Goal: Task Accomplishment & Management: Use online tool/utility

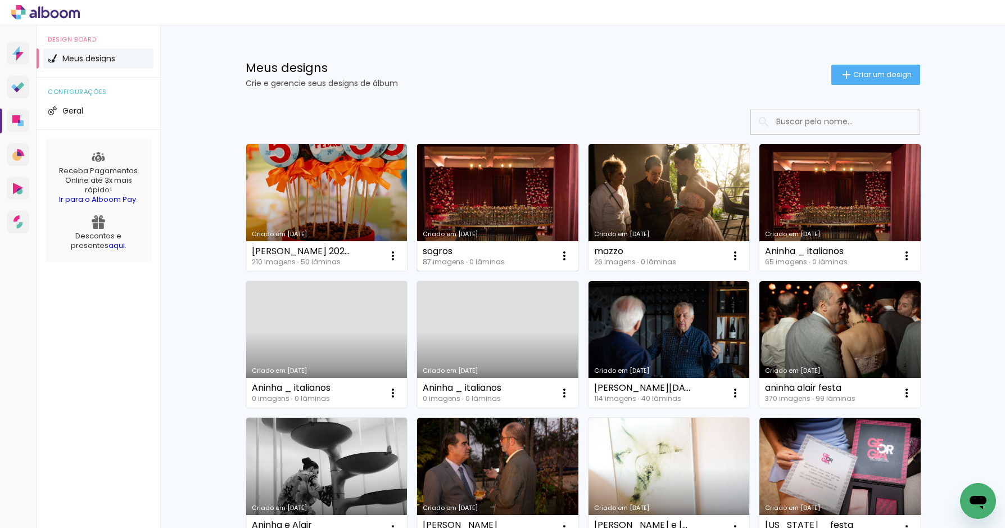
click at [515, 191] on link "Criado em [DATE]" at bounding box center [497, 207] width 161 height 127
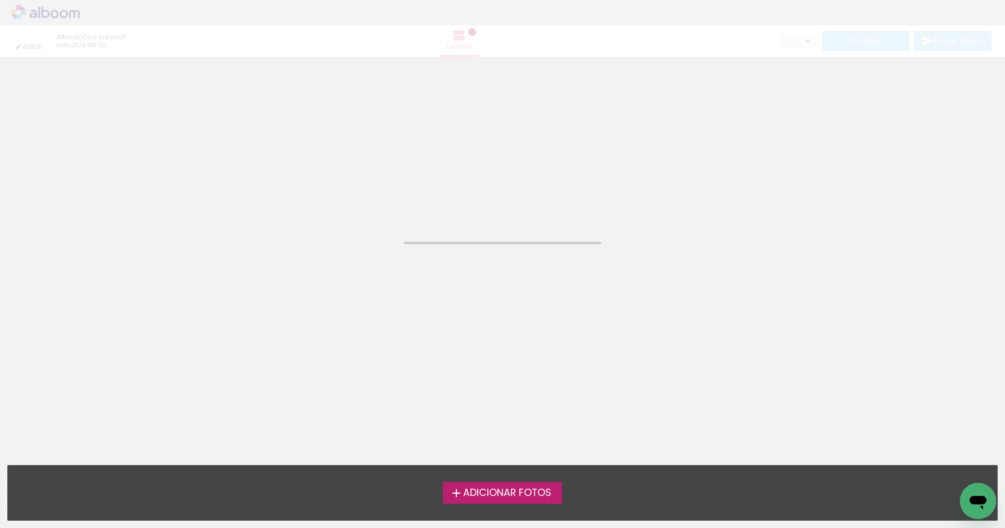
click at [515, 191] on neon-animated-pages "Confirmar Cancelar" at bounding box center [502, 292] width 1005 height 471
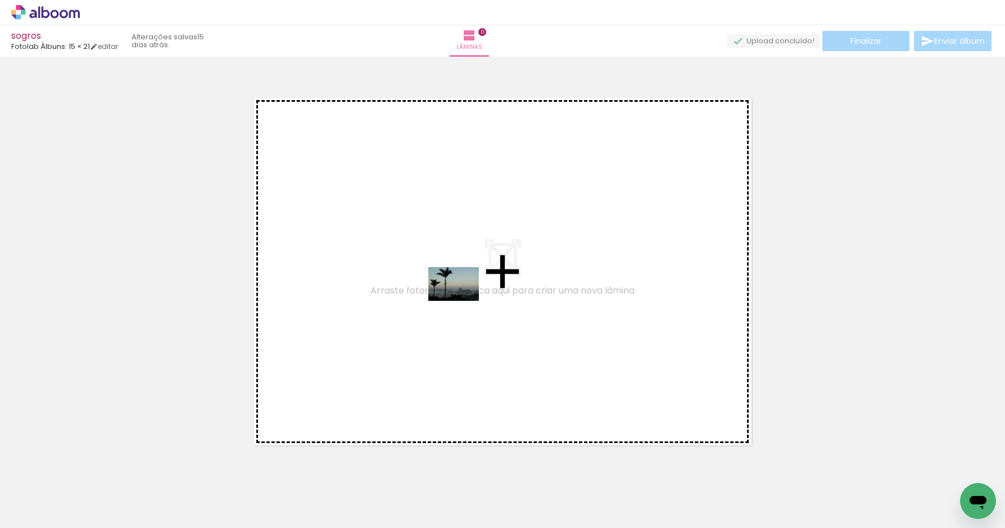
drag, startPoint x: 250, startPoint y: 496, endPoint x: 462, endPoint y: 301, distance: 288.4
click at [462, 301] on quentale-workspace at bounding box center [502, 264] width 1005 height 528
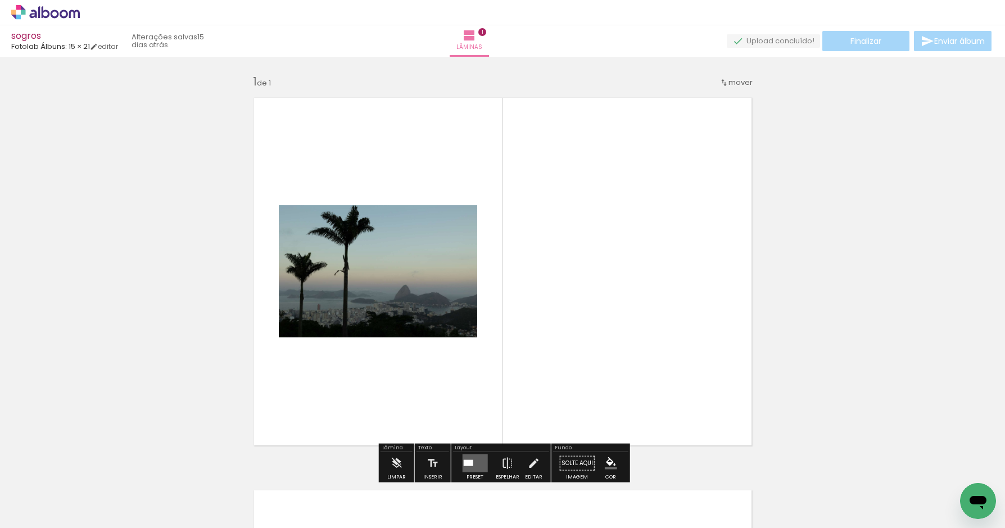
scroll to position [14, 0]
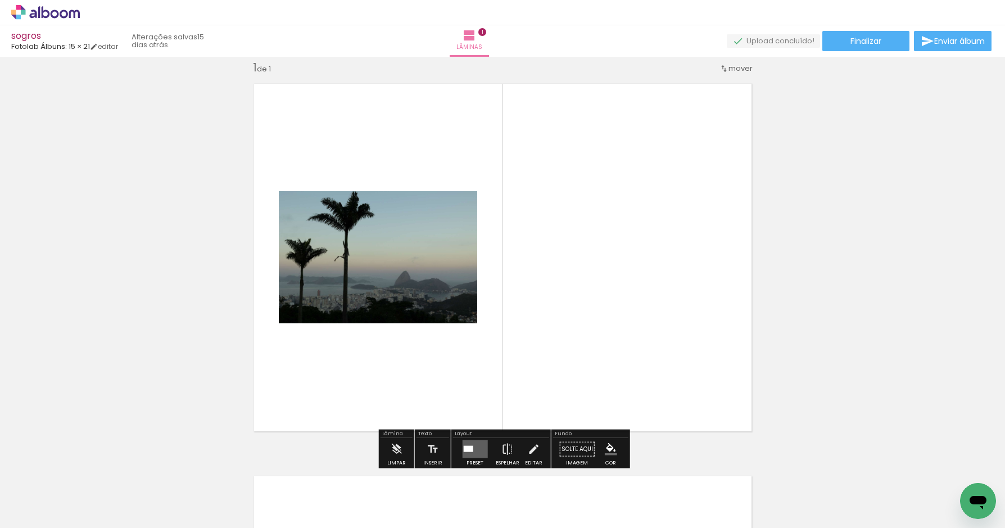
click at [468, 449] on div at bounding box center [468, 449] width 10 height 6
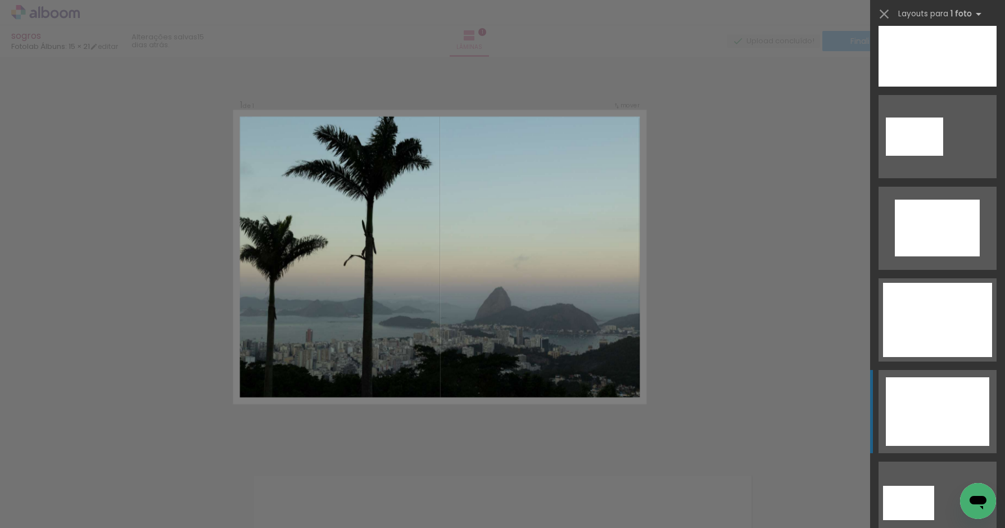
scroll to position [351, 0]
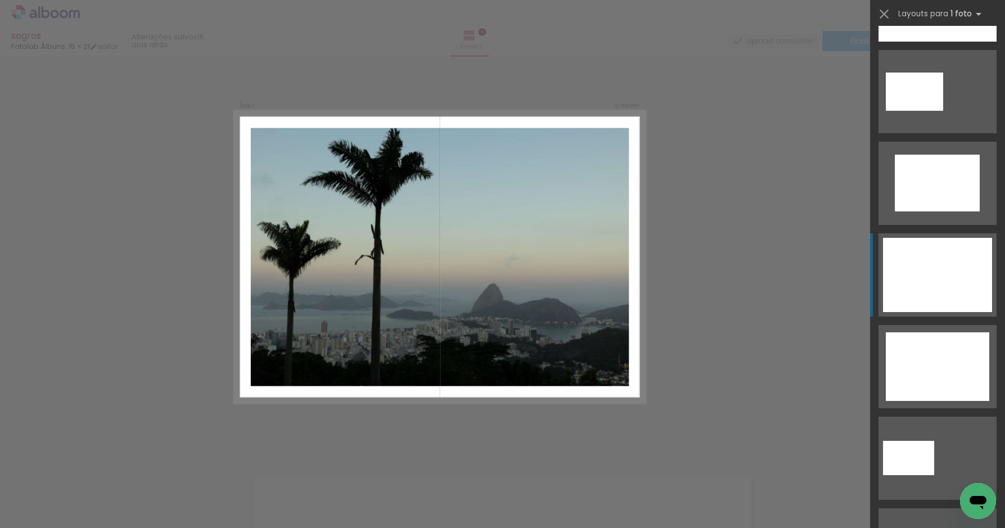
click at [928, 287] on div at bounding box center [937, 275] width 109 height 74
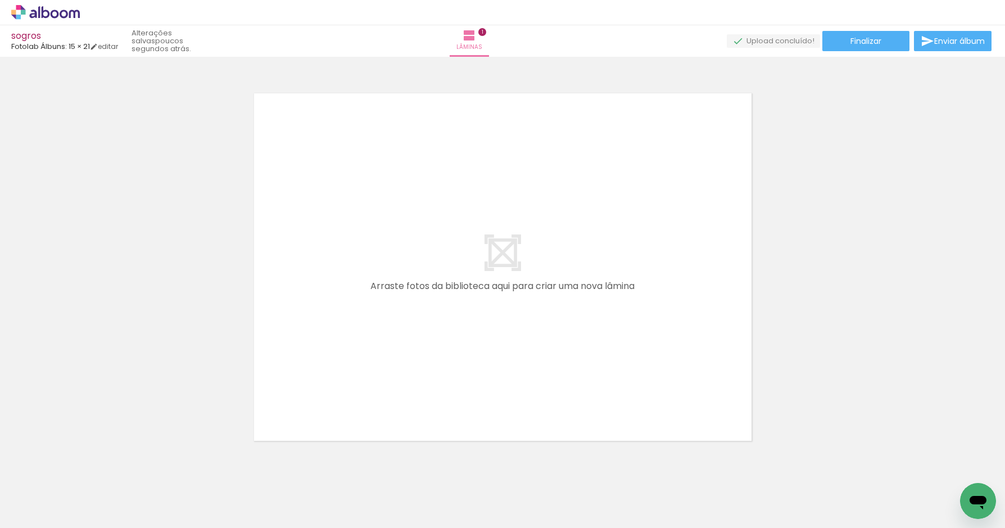
scroll to position [0, 3415]
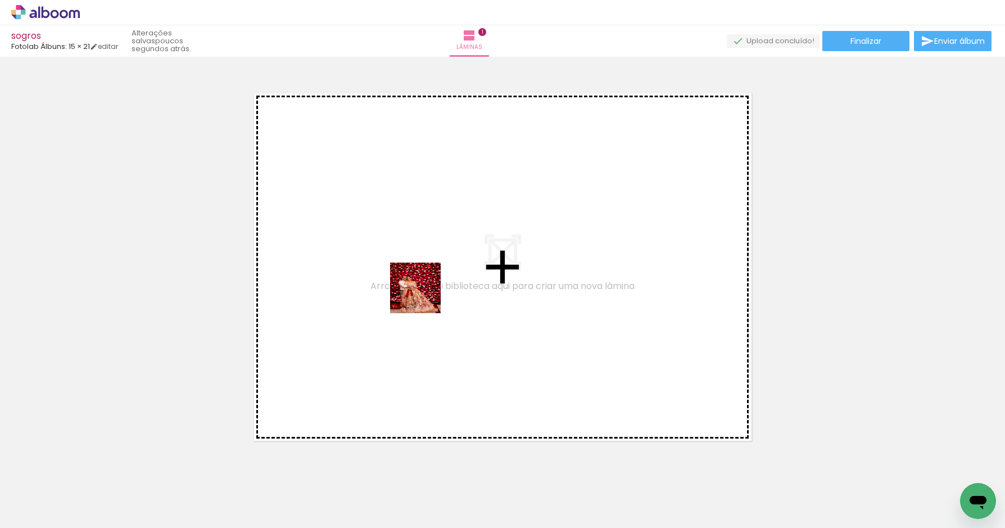
drag, startPoint x: 412, startPoint y: 485, endPoint x: 427, endPoint y: 287, distance: 197.9
click at [427, 287] on quentale-workspace at bounding box center [502, 264] width 1005 height 528
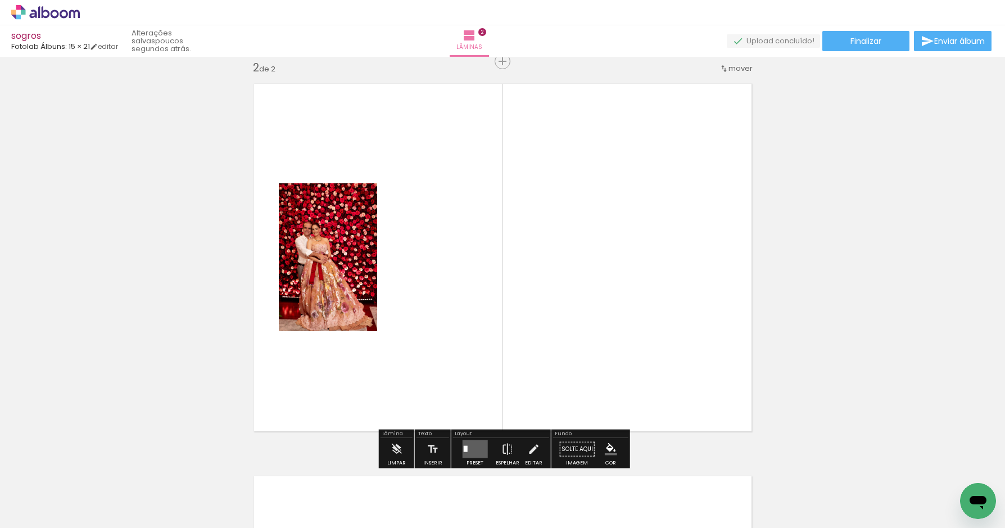
scroll to position [407, 0]
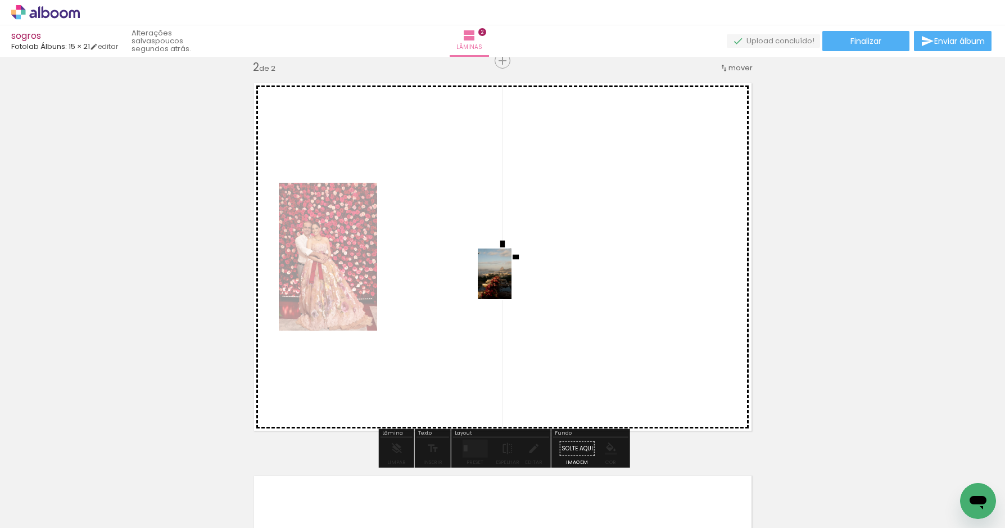
drag, startPoint x: 601, startPoint y: 494, endPoint x: 509, endPoint y: 278, distance: 235.2
click at [508, 279] on quentale-workspace at bounding box center [502, 264] width 1005 height 528
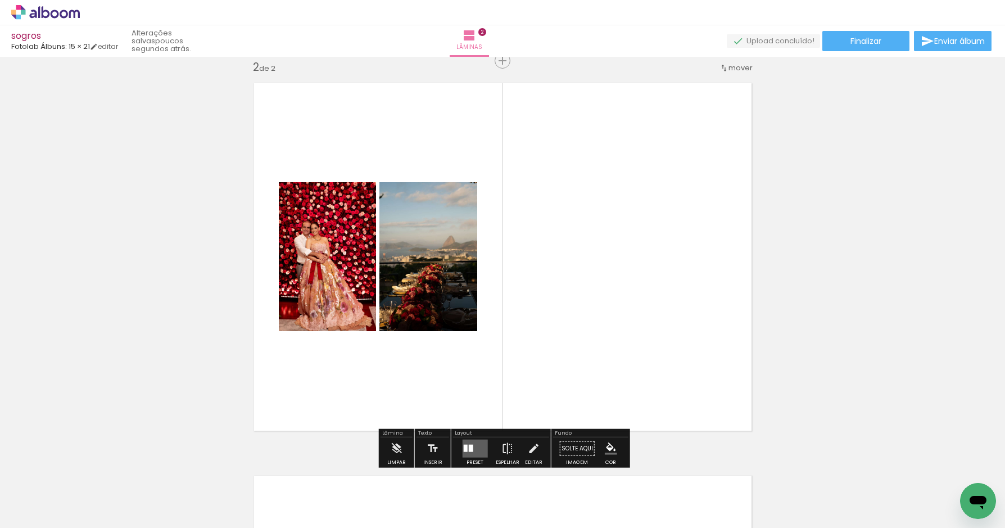
click at [473, 449] on quentale-layouter at bounding box center [474, 449] width 25 height 18
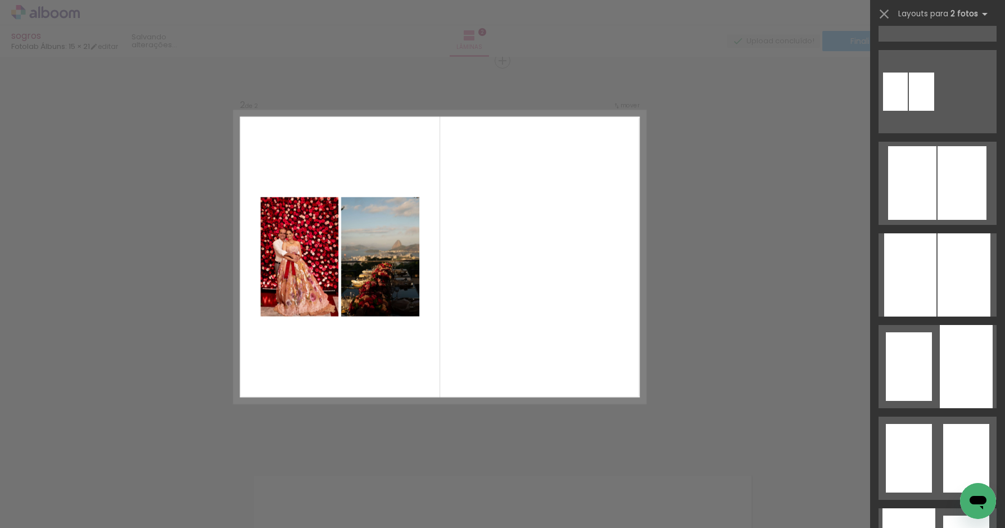
scroll to position [0, 0]
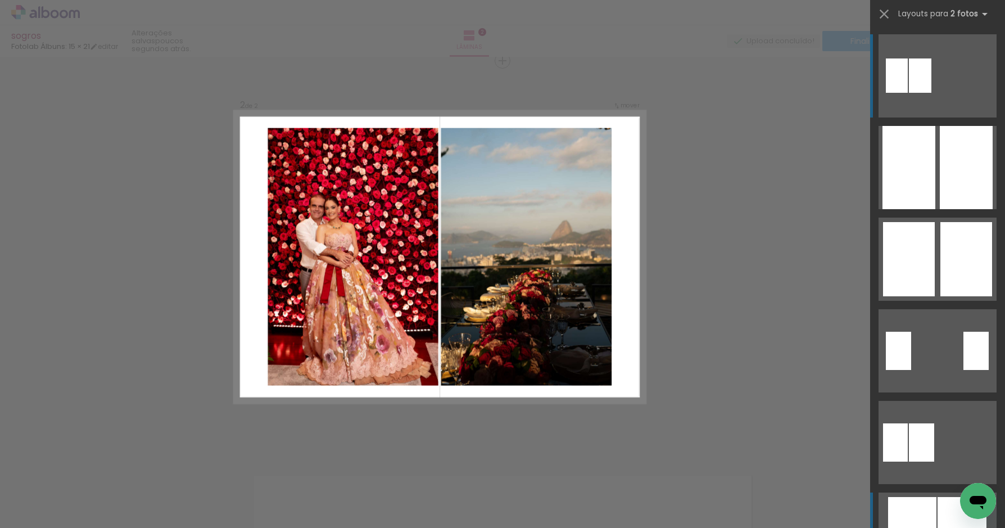
click at [930, 508] on div at bounding box center [912, 534] width 48 height 74
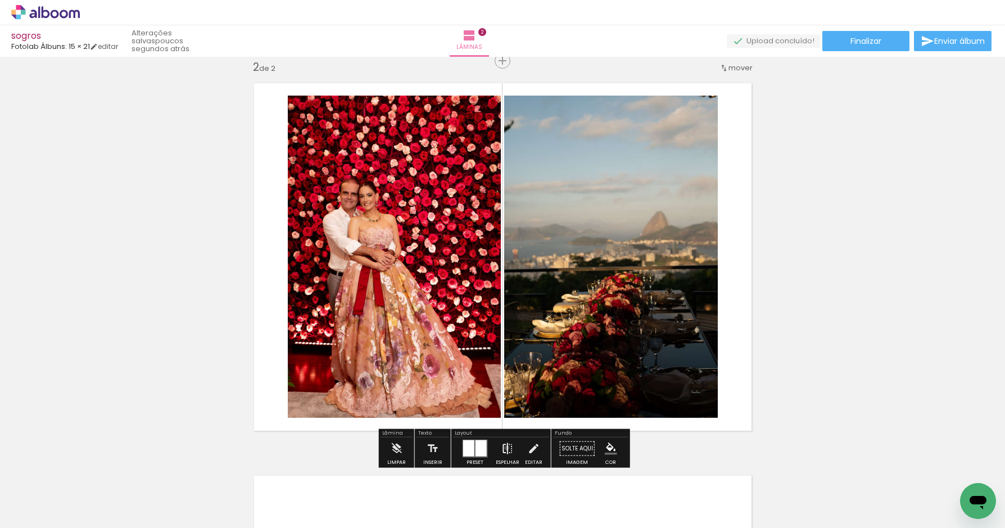
click at [504, 447] on iron-icon at bounding box center [507, 448] width 12 height 22
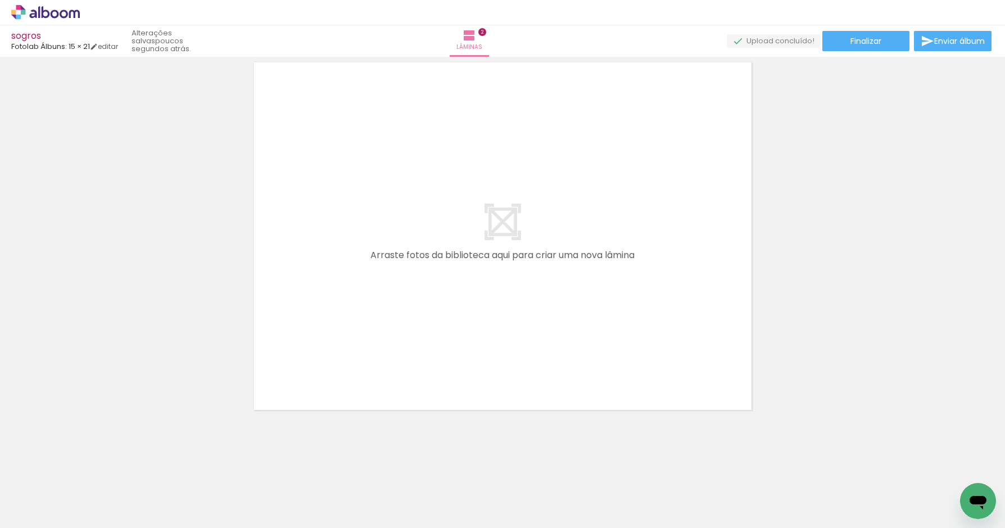
scroll to position [0, 4050]
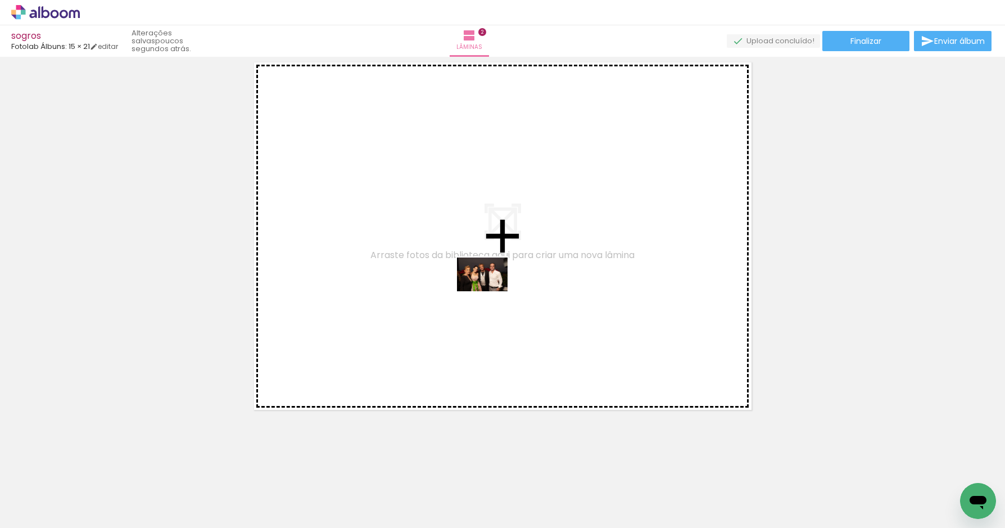
drag, startPoint x: 471, startPoint y: 492, endPoint x: 492, endPoint y: 290, distance: 204.1
click at [492, 291] on quentale-workspace at bounding box center [502, 264] width 1005 height 528
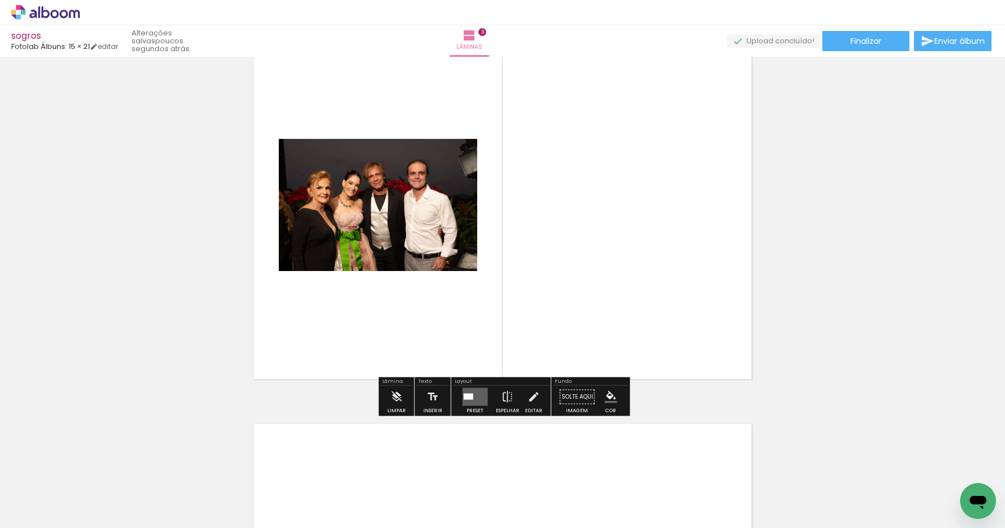
scroll to position [856, 0]
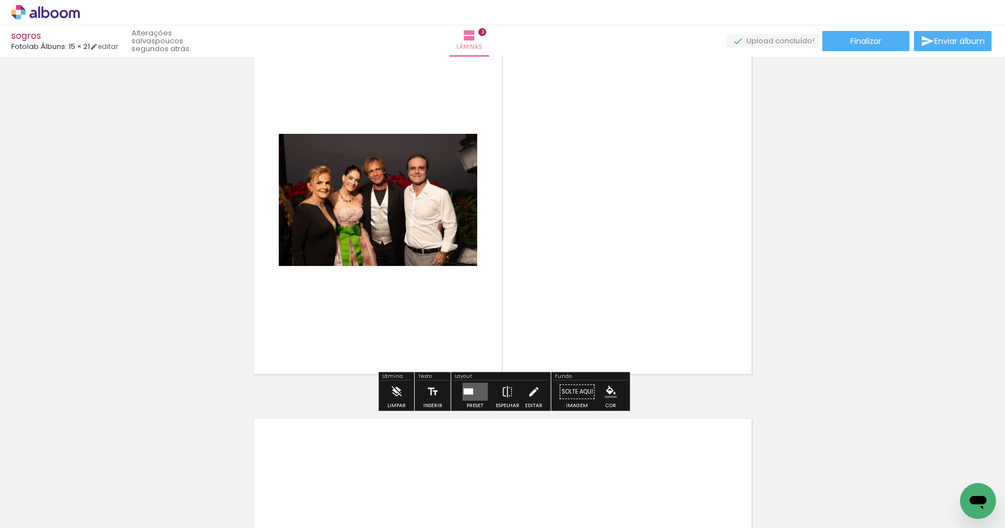
click at [465, 388] on div at bounding box center [468, 391] width 10 height 6
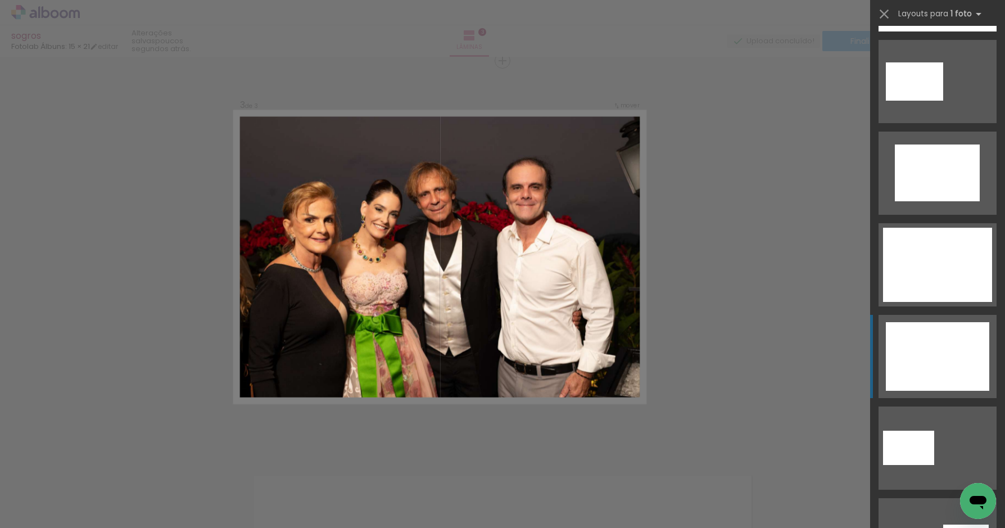
scroll to position [373, 0]
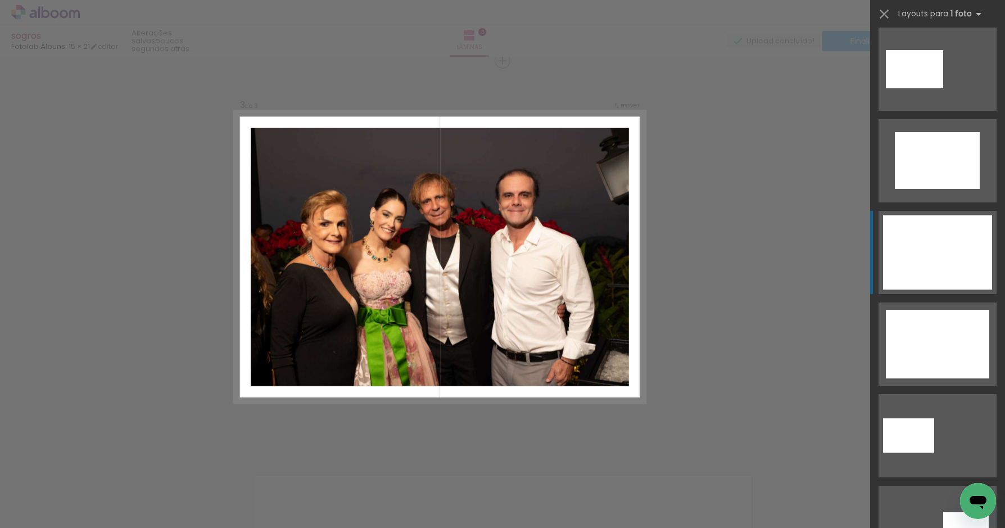
click at [939, 237] on div at bounding box center [937, 252] width 109 height 74
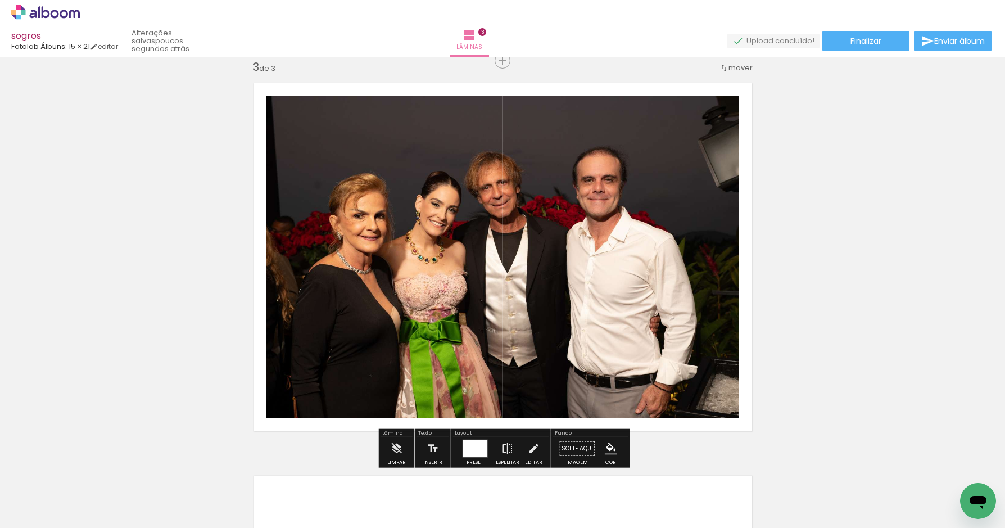
click at [653, 268] on quentale-photo at bounding box center [502, 257] width 473 height 323
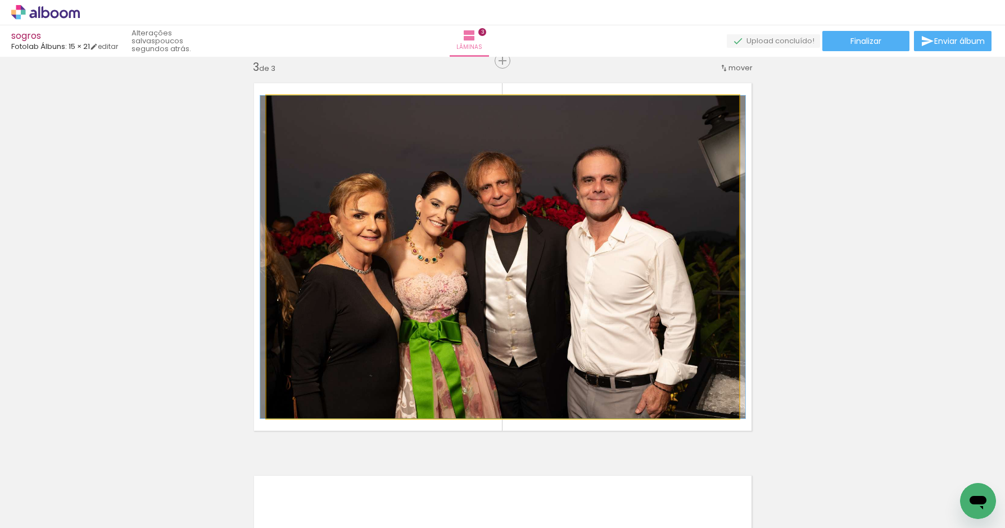
click at [653, 268] on quentale-photo at bounding box center [502, 257] width 473 height 323
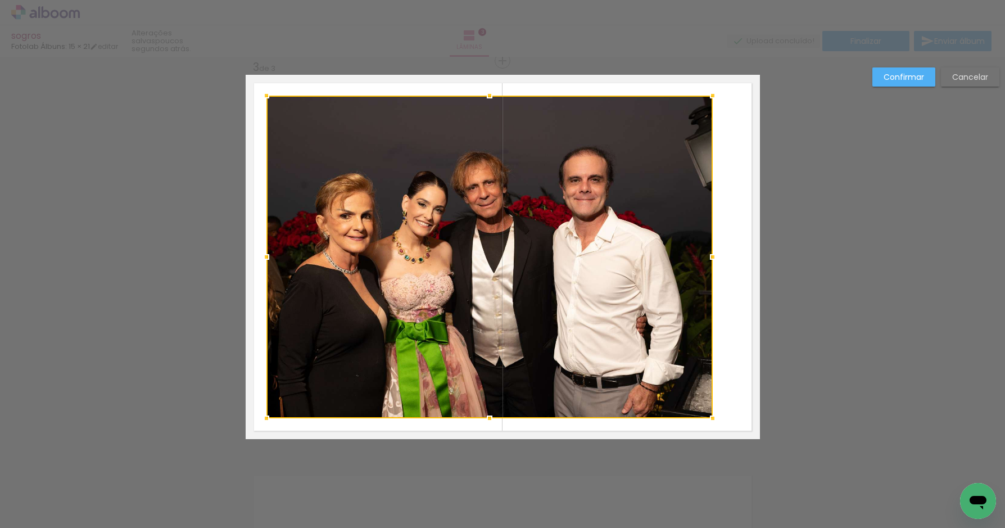
drag, startPoint x: 736, startPoint y: 257, endPoint x: 710, endPoint y: 257, distance: 26.4
click at [710, 257] on div at bounding box center [713, 257] width 22 height 22
click at [0, 0] on slot "Confirmar" at bounding box center [0, 0] width 0 height 0
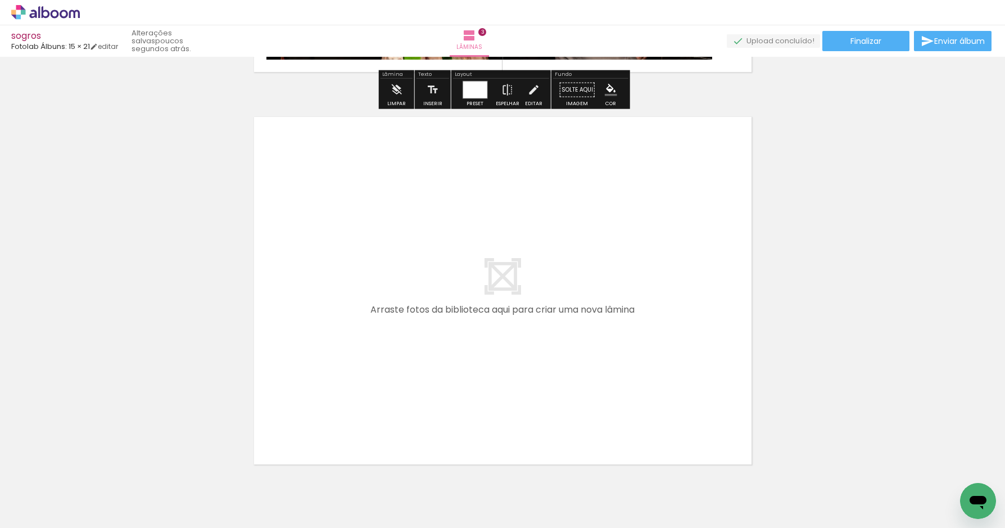
scroll to position [1151, 0]
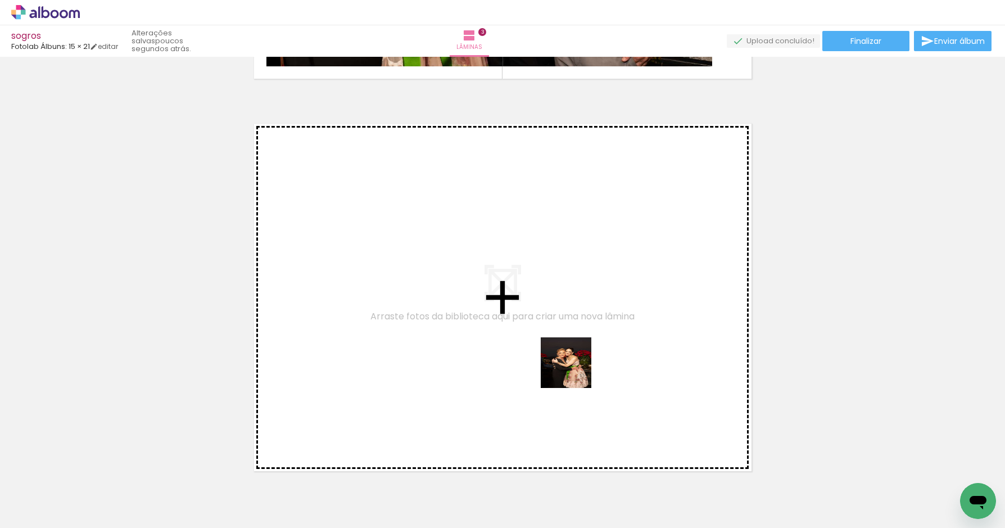
click at [564, 344] on quentale-workspace at bounding box center [502, 264] width 1005 height 528
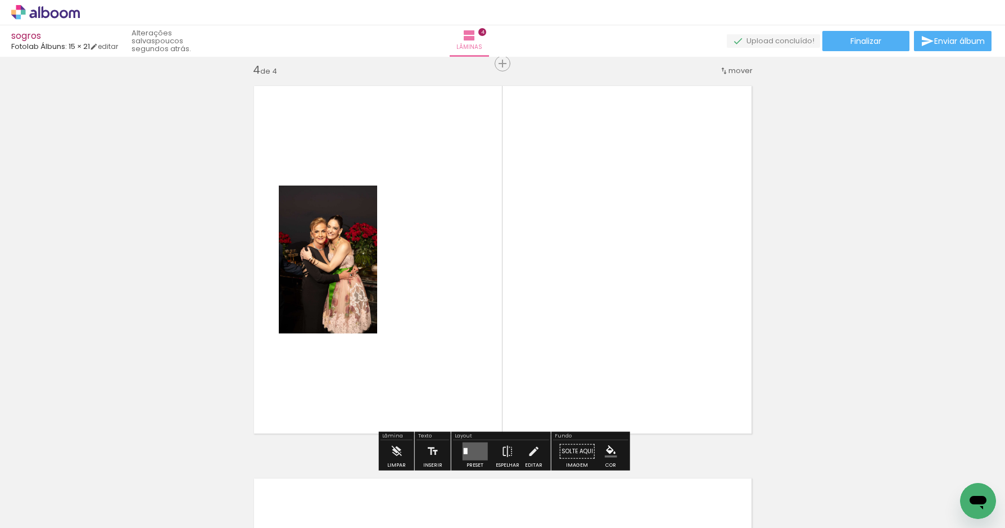
scroll to position [1192, 0]
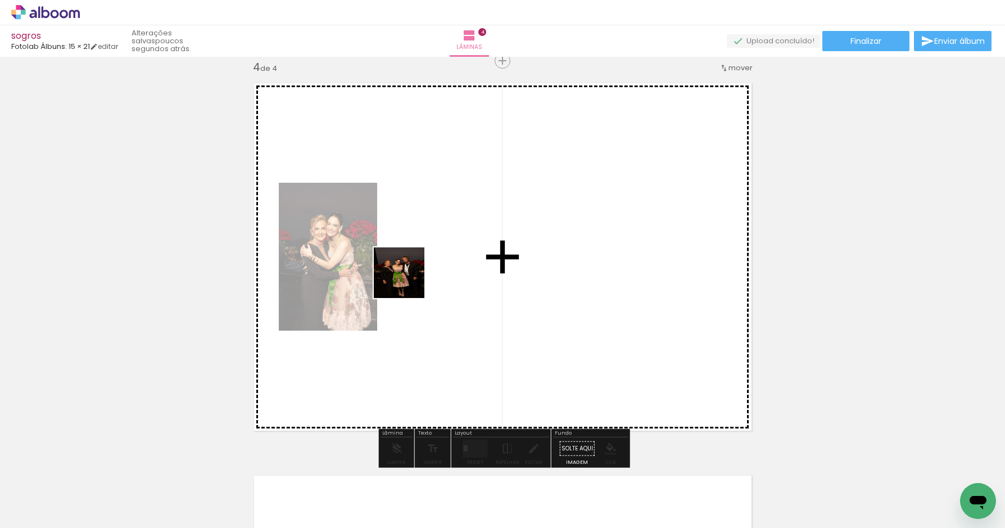
click at [410, 273] on quentale-workspace at bounding box center [502, 264] width 1005 height 528
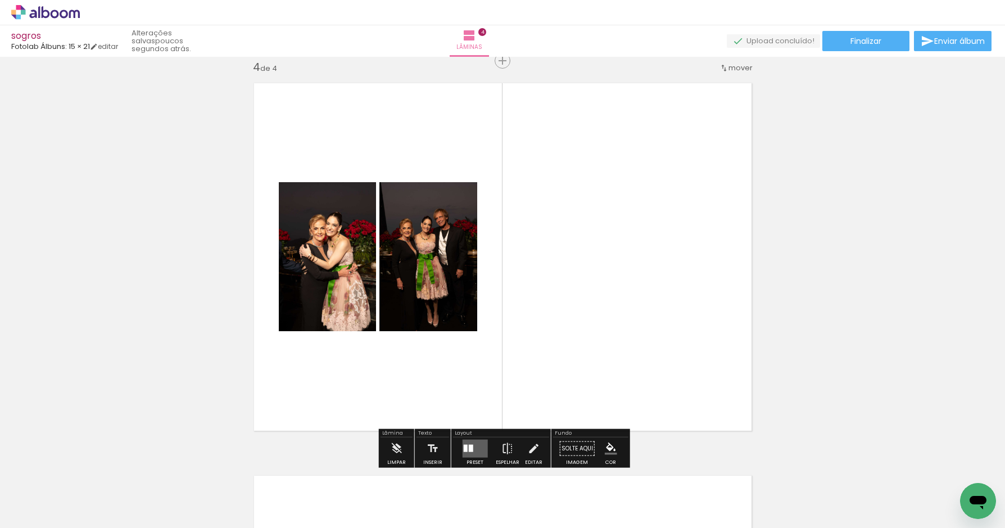
click at [468, 449] on div at bounding box center [470, 448] width 4 height 7
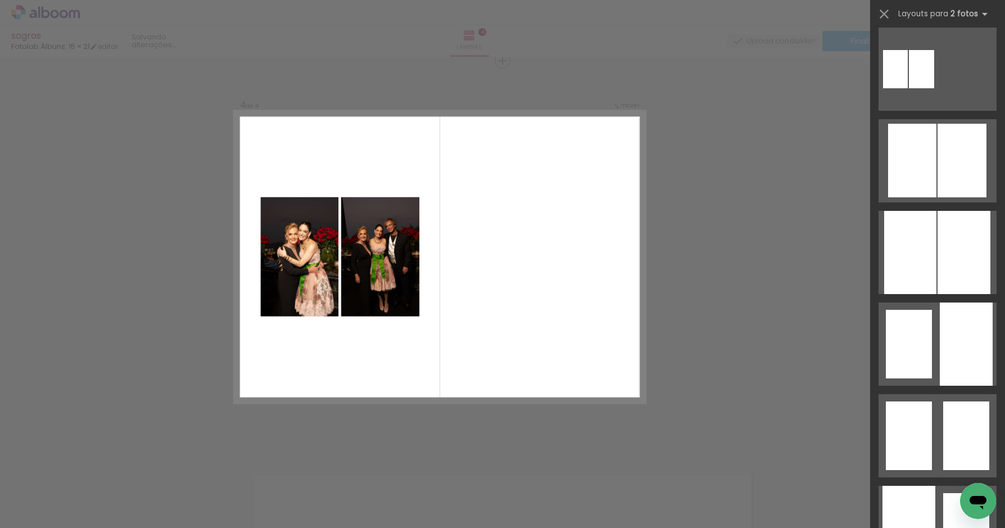
scroll to position [0, 0]
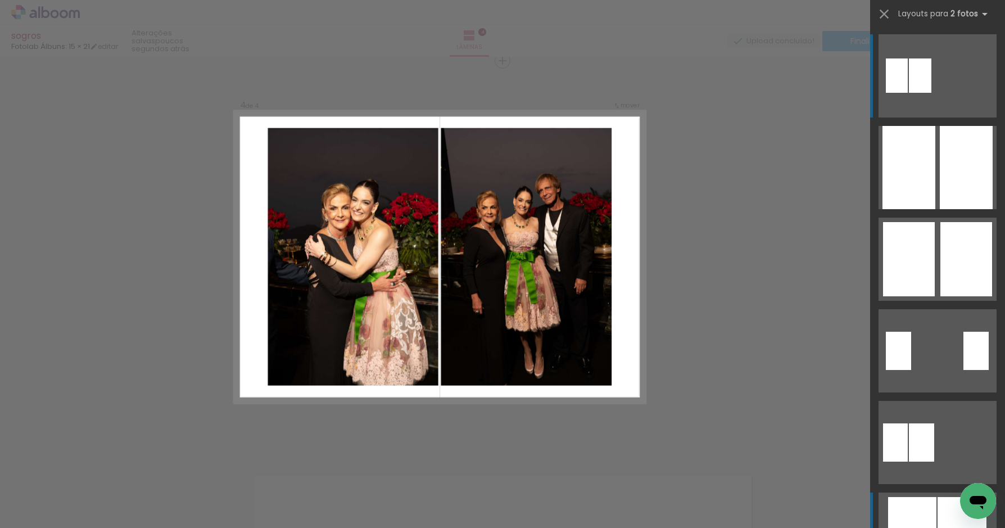
click at [917, 512] on div at bounding box center [912, 534] width 48 height 74
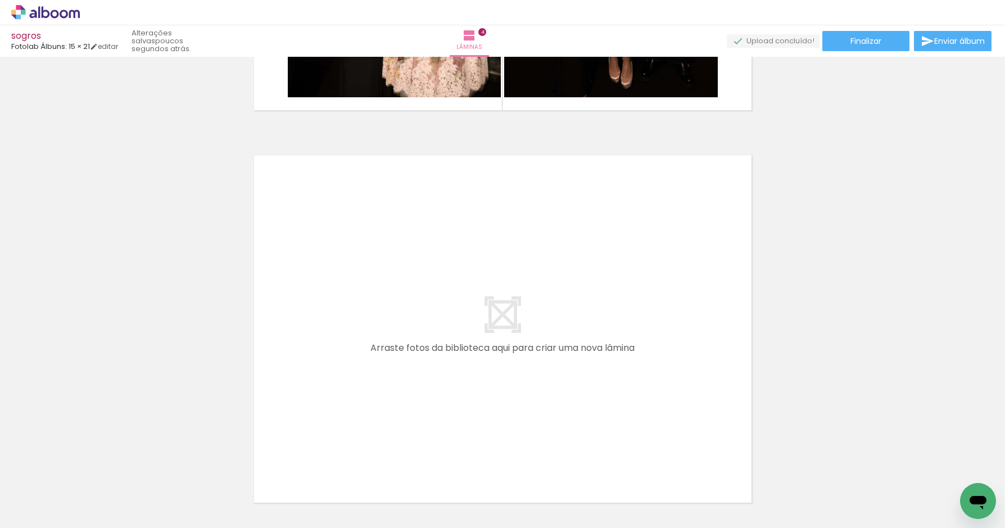
scroll to position [1522, 0]
